Goal: Task Accomplishment & Management: Manage account settings

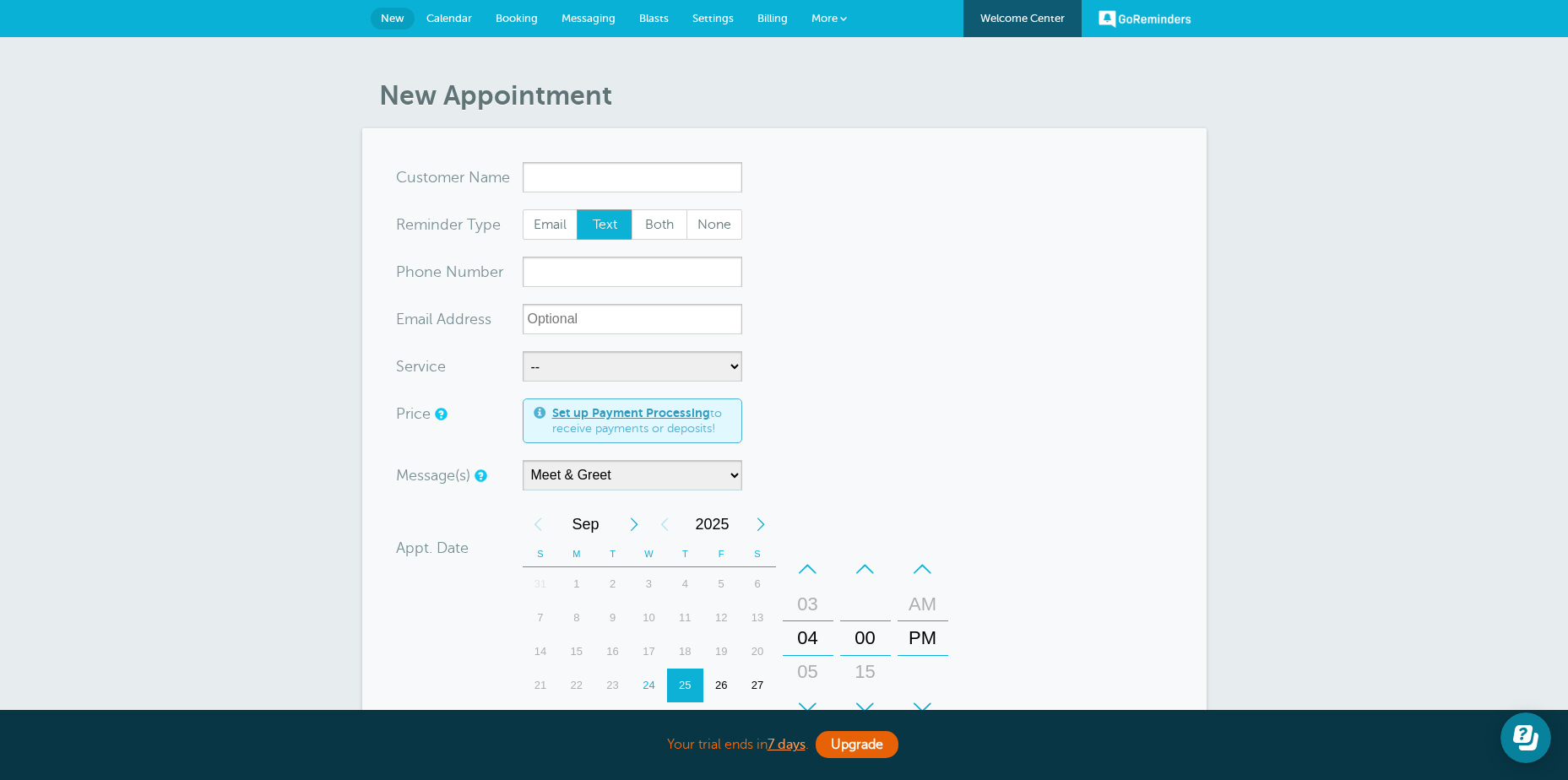
click at [777, 21] on span "Billing" at bounding box center [772, 18] width 31 height 13
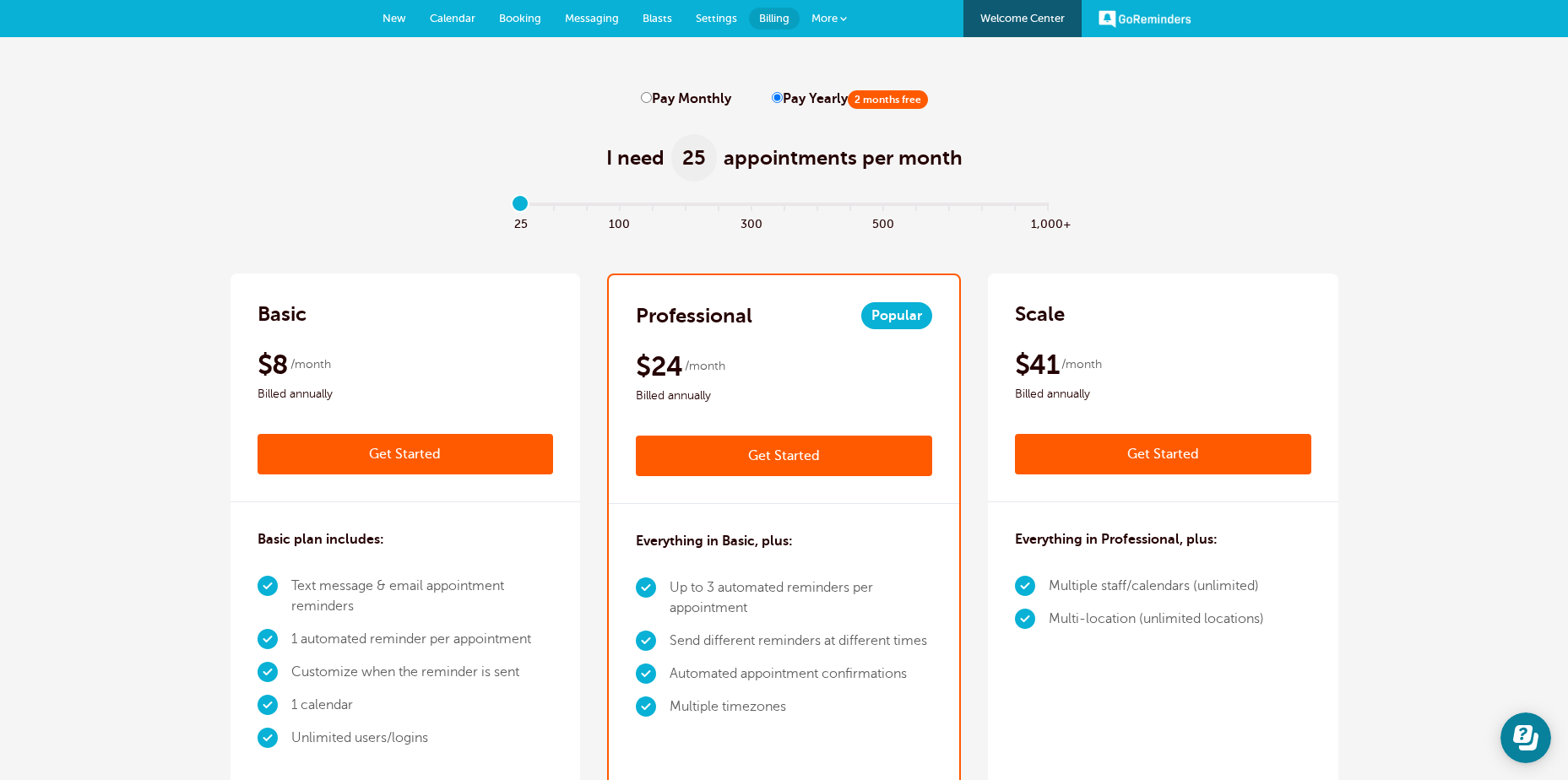
click at [647, 100] on input "Pay Monthly" at bounding box center [646, 97] width 11 height 11
radio input "true"
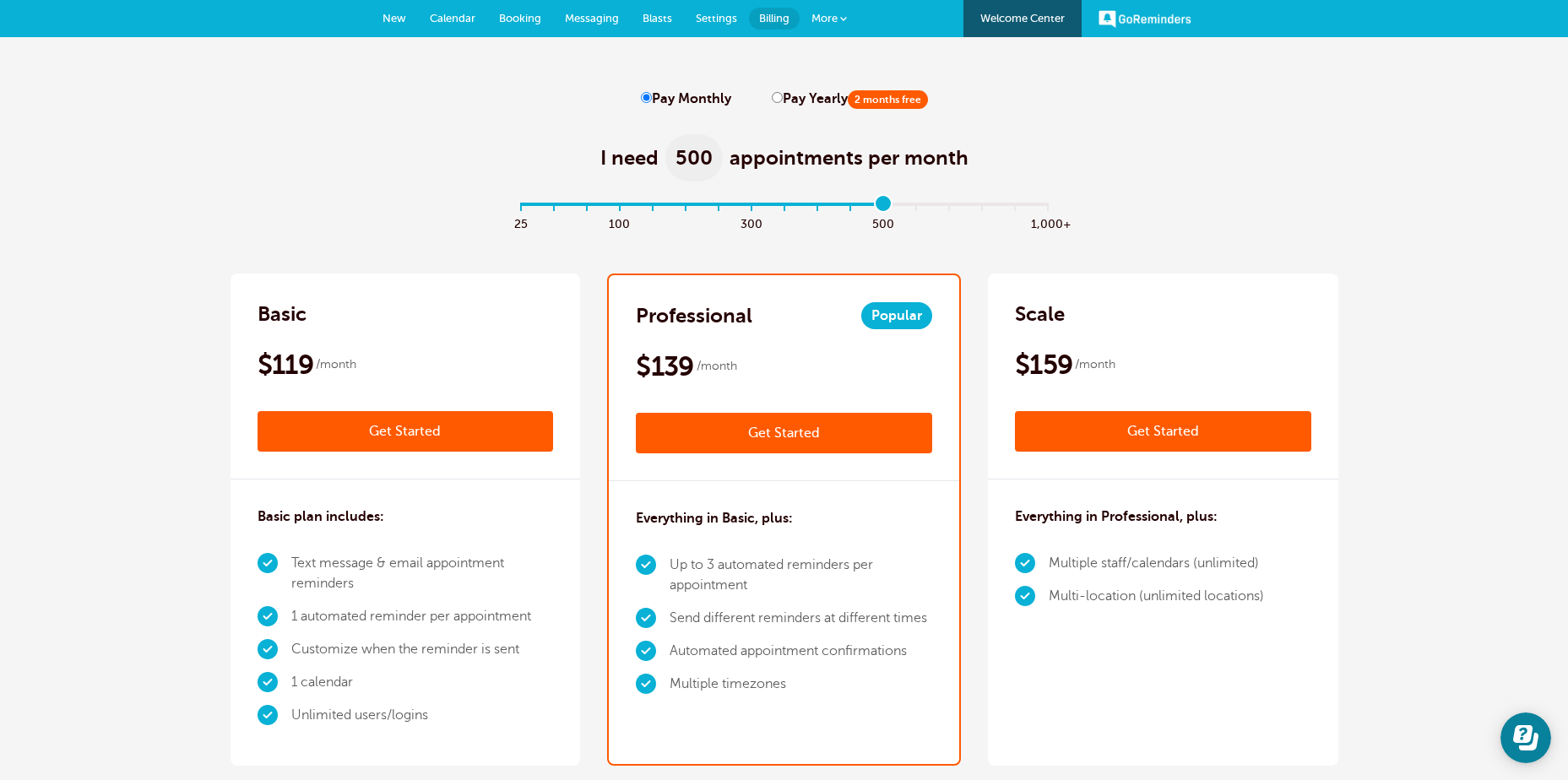
drag, startPoint x: 520, startPoint y: 201, endPoint x: 876, endPoint y: 202, distance: 356.0
type input "11"
click at [876, 206] on input "range" at bounding box center [784, 207] width 546 height 3
click at [824, 18] on span "More" at bounding box center [825, 18] width 26 height 13
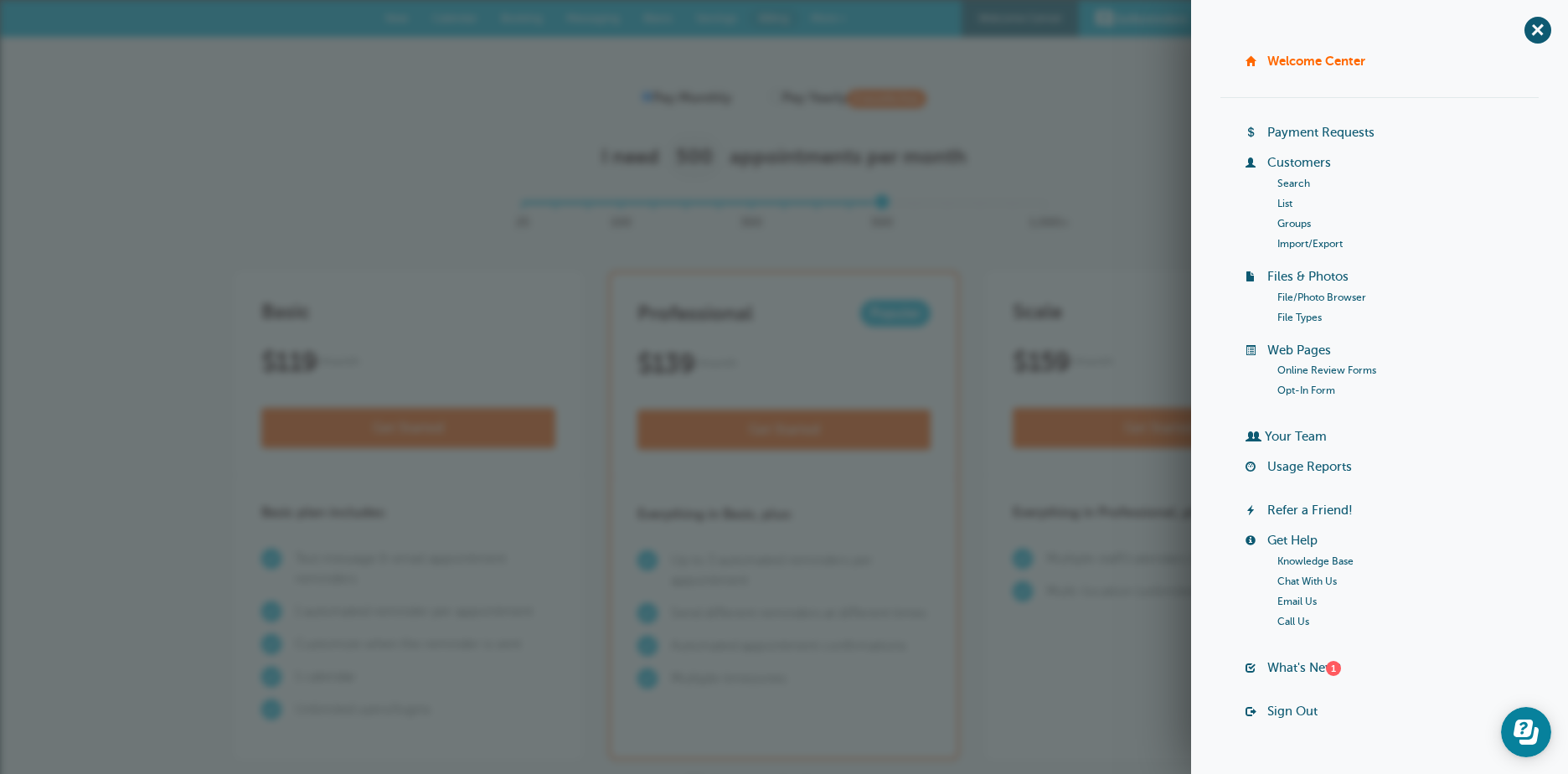
click at [1281, 224] on link "Groups" at bounding box center [1294, 223] width 34 height 12
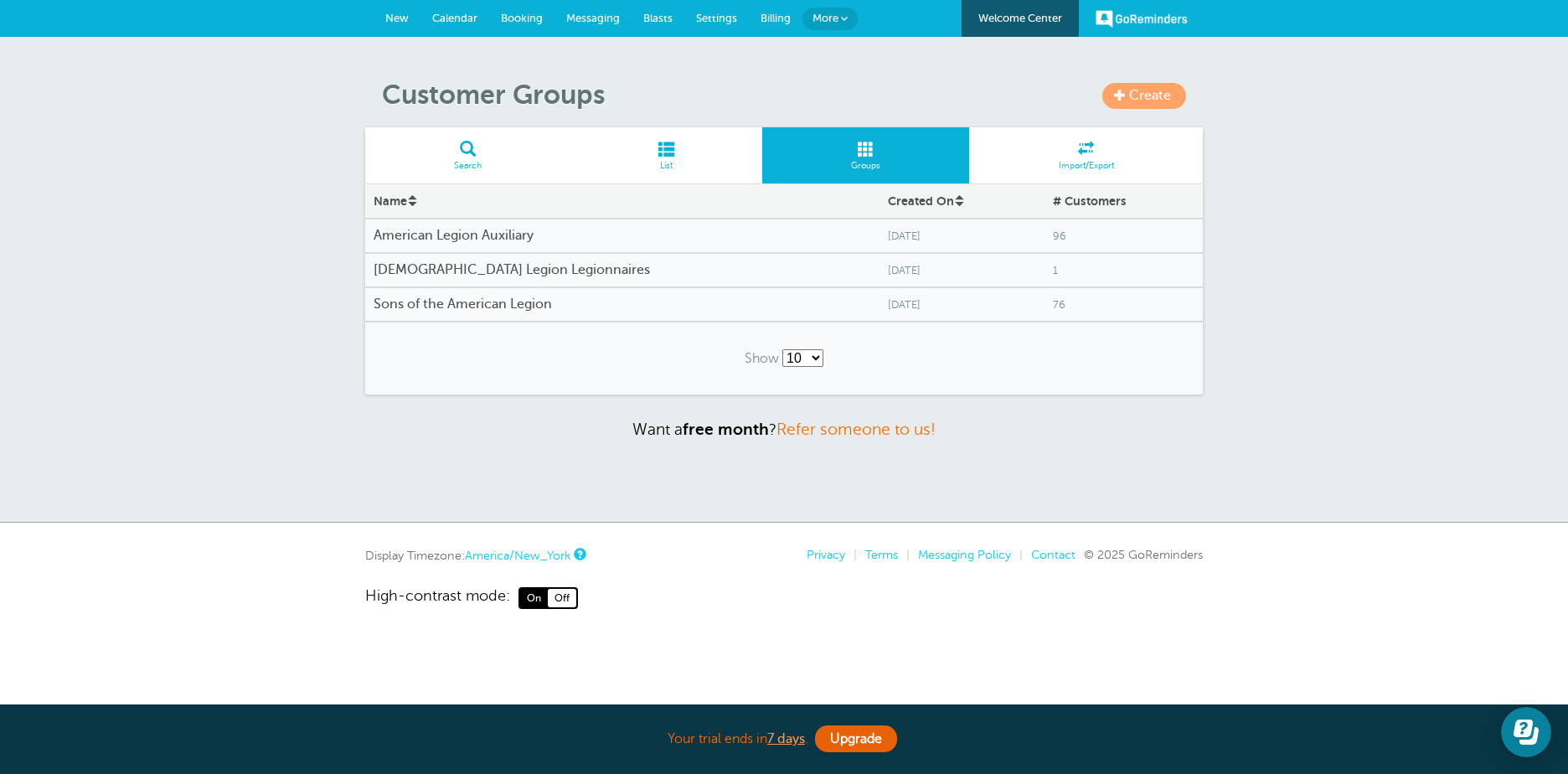
click at [448, 12] on span "Calendar" at bounding box center [454, 18] width 45 height 13
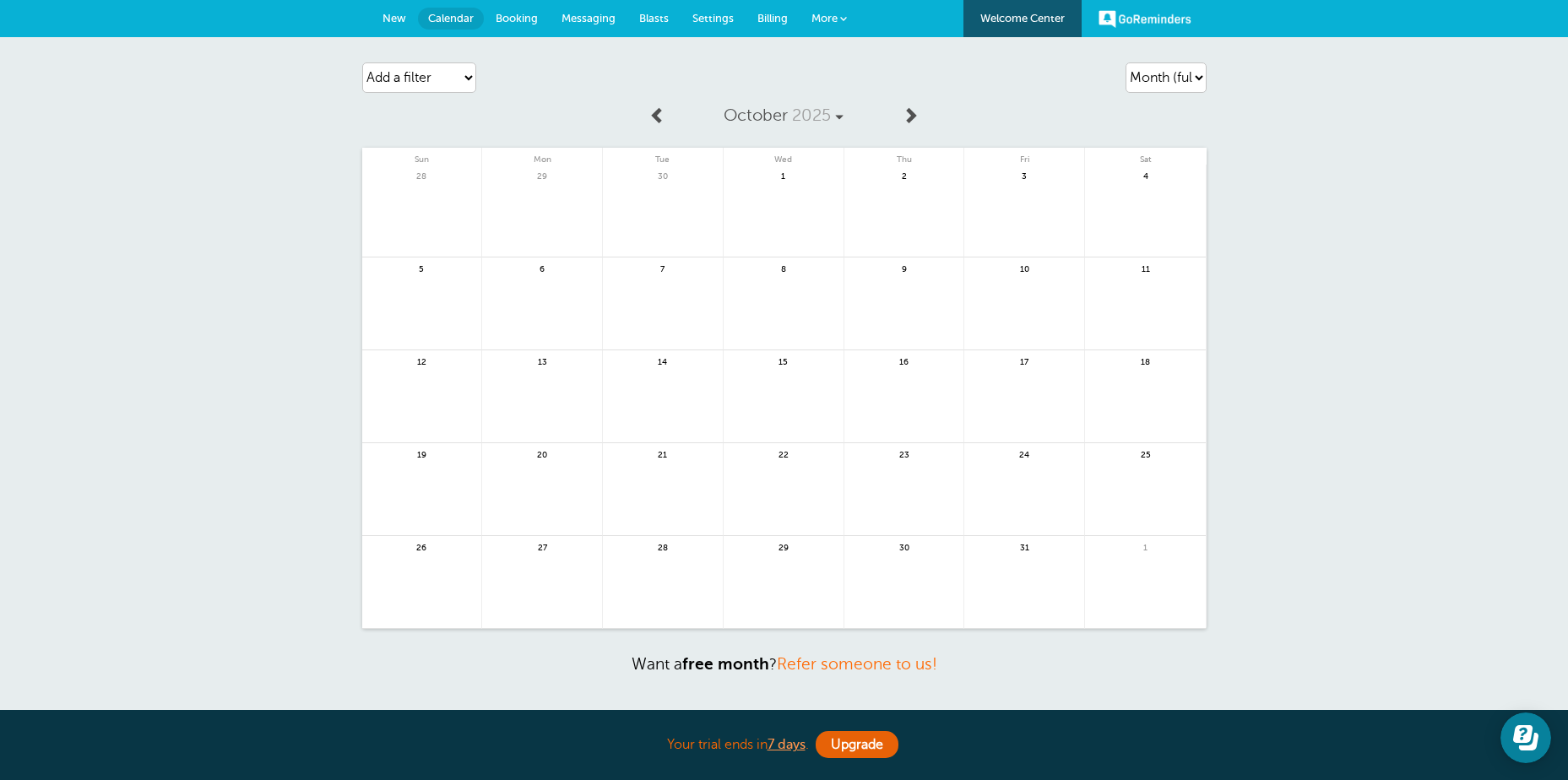
click at [769, 14] on span "Billing" at bounding box center [772, 18] width 31 height 13
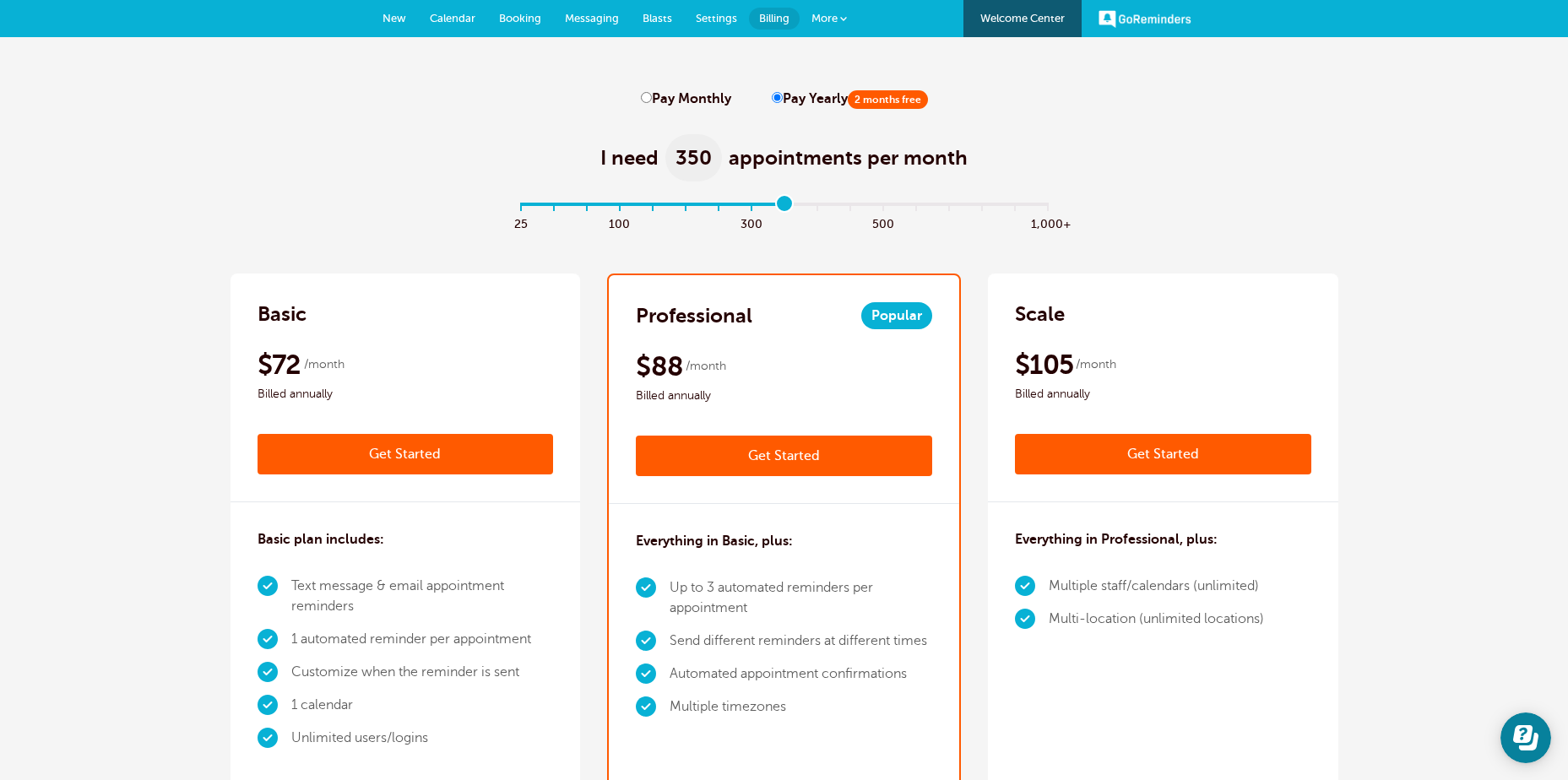
drag, startPoint x: 519, startPoint y: 199, endPoint x: 787, endPoint y: 205, distance: 268.1
type input "8"
click at [787, 206] on input "range" at bounding box center [784, 207] width 546 height 3
click at [646, 93] on input "Pay Monthly" at bounding box center [646, 97] width 11 height 11
radio input "true"
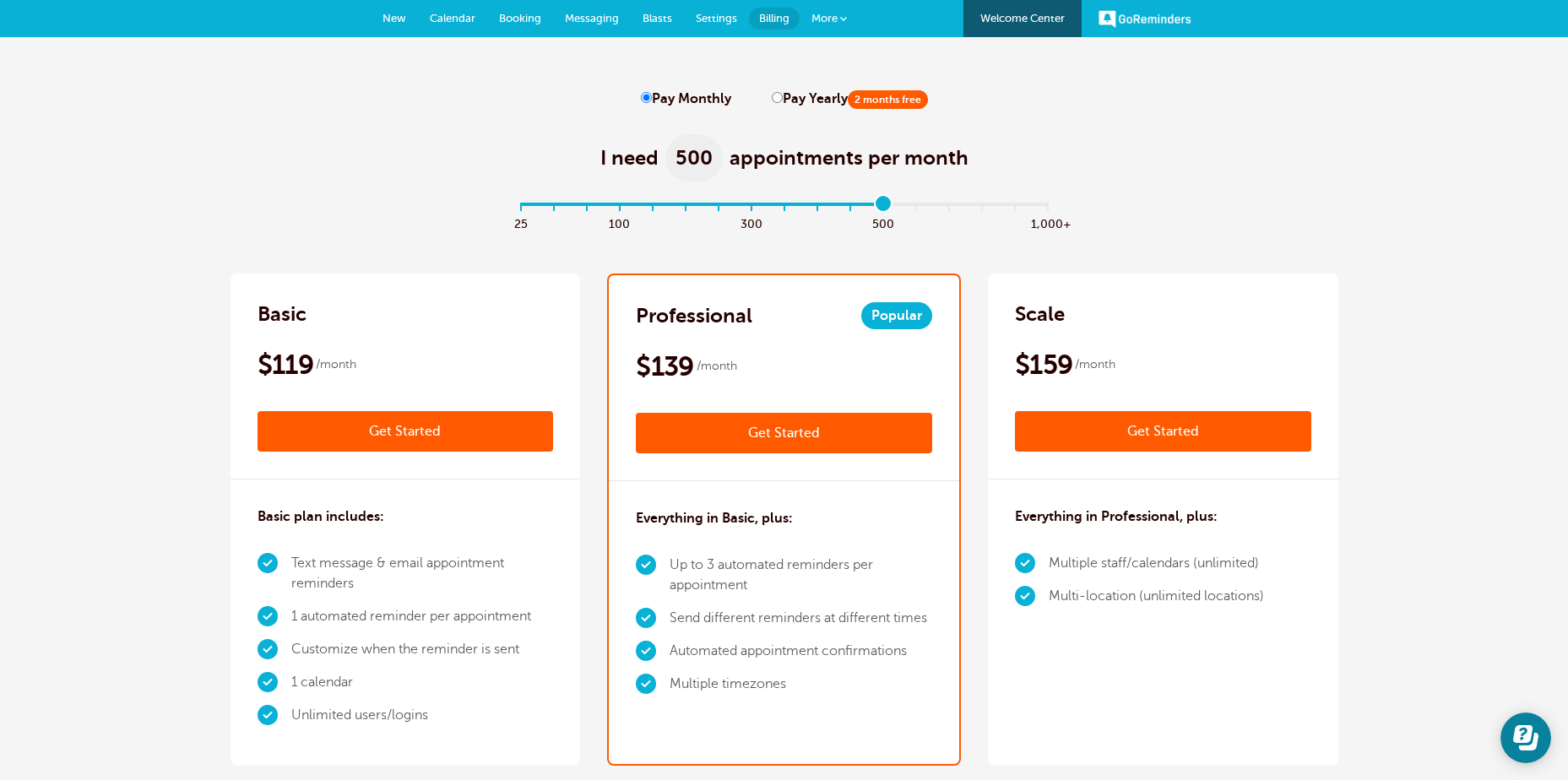
drag, startPoint x: 783, startPoint y: 203, endPoint x: 883, endPoint y: 205, distance: 100.0
click at [883, 206] on input "range" at bounding box center [784, 207] width 546 height 3
drag, startPoint x: 884, startPoint y: 197, endPoint x: 791, endPoint y: 197, distance: 93.0
type input "8"
click at [791, 206] on input "range" at bounding box center [784, 207] width 546 height 3
